Goal: Task Accomplishment & Management: Use online tool/utility

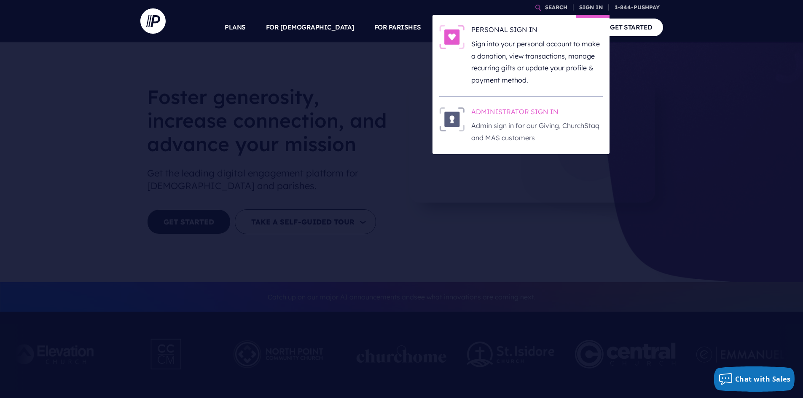
click at [500, 112] on h6 "ADMINISTRATOR SIGN IN" at bounding box center [536, 113] width 131 height 13
click at [509, 111] on h6 "ADMINISTRATOR SIGN IN" at bounding box center [536, 113] width 131 height 13
